Goal: Transaction & Acquisition: Purchase product/service

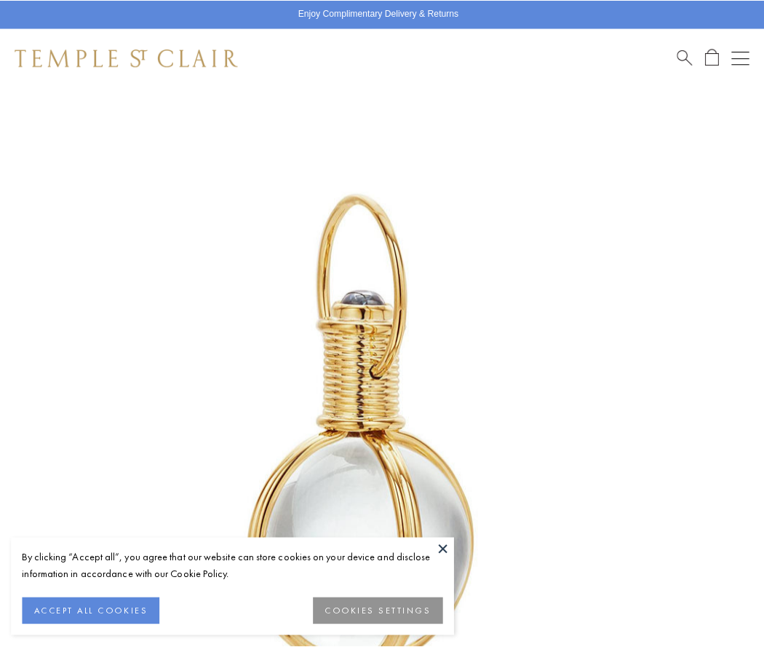
scroll to position [377, 0]
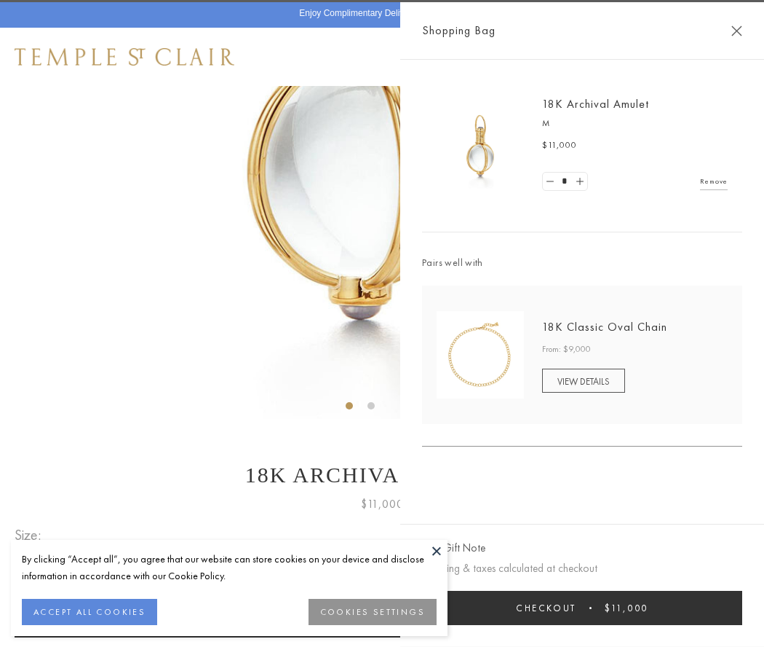
click at [582, 607] on button "Checkout $11,000" at bounding box center [582, 607] width 320 height 34
